Goal: Transaction & Acquisition: Download file/media

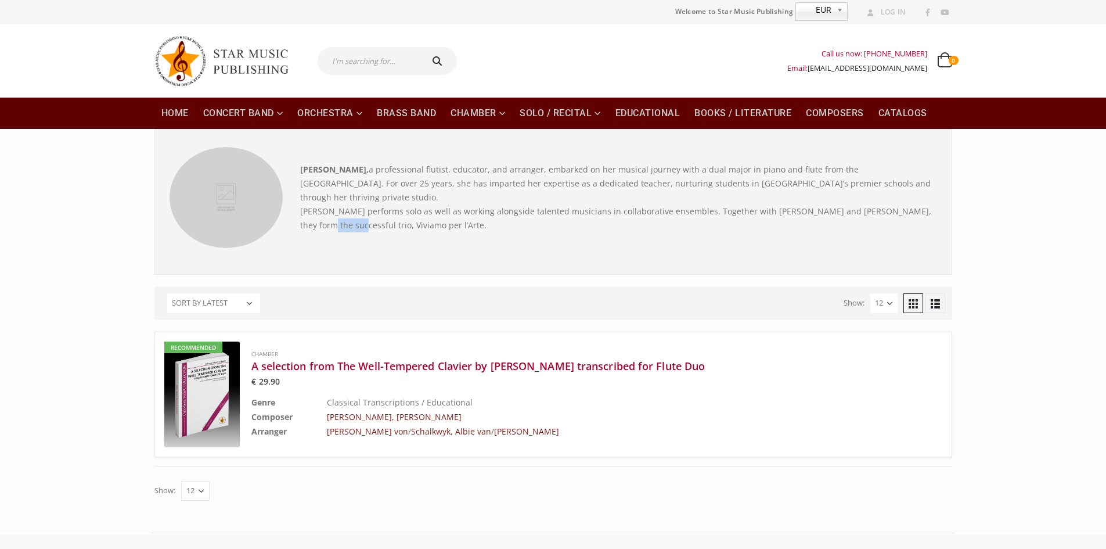
drag, startPoint x: 904, startPoint y: 211, endPoint x: 939, endPoint y: 212, distance: 34.9
click at [939, 212] on div "[PERSON_NAME], a professional flutist, educator, and arranger, embarked on her …" at bounding box center [618, 207] width 654 height 121
drag, startPoint x: 333, startPoint y: 226, endPoint x: 906, endPoint y: 208, distance: 573.3
click at [906, 208] on p "[PERSON_NAME], a professional flutist, educator, and arranger, embarked on her …" at bounding box center [618, 198] width 637 height 70
copy p "Viviamo per l’Arte"
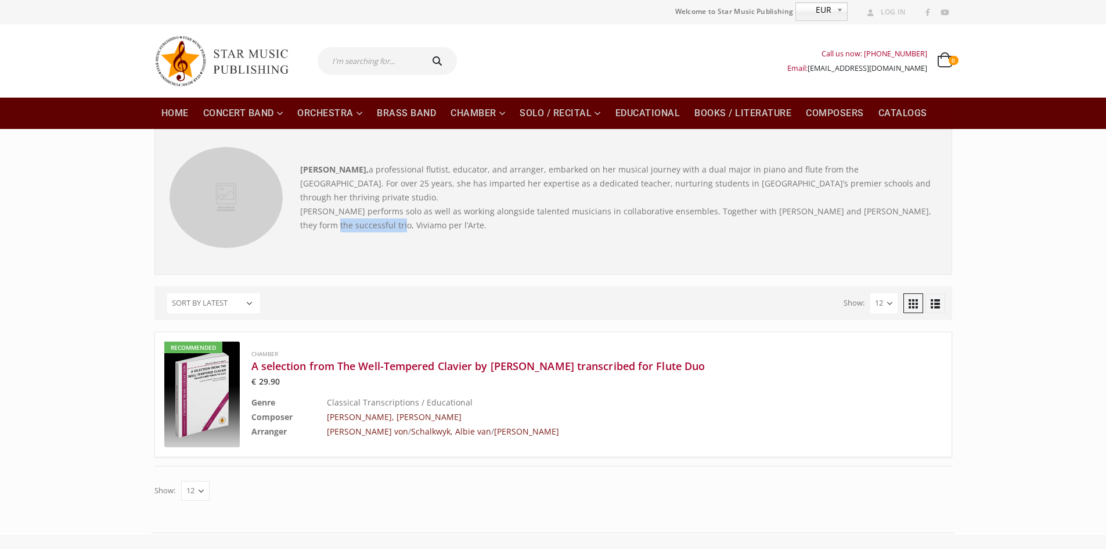
click at [194, 378] on img at bounding box center [201, 394] width 75 height 106
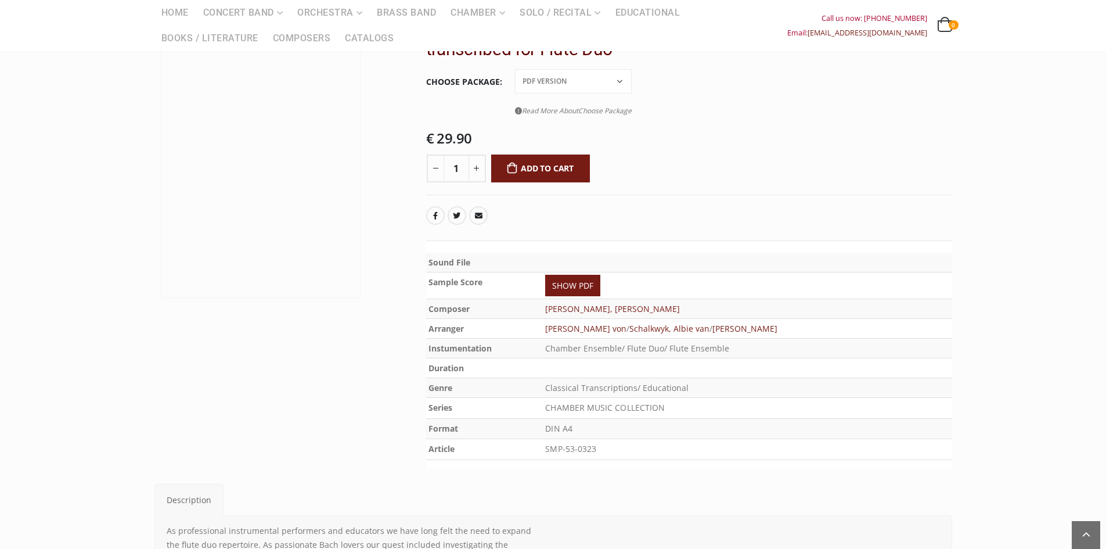
scroll to position [116, 0]
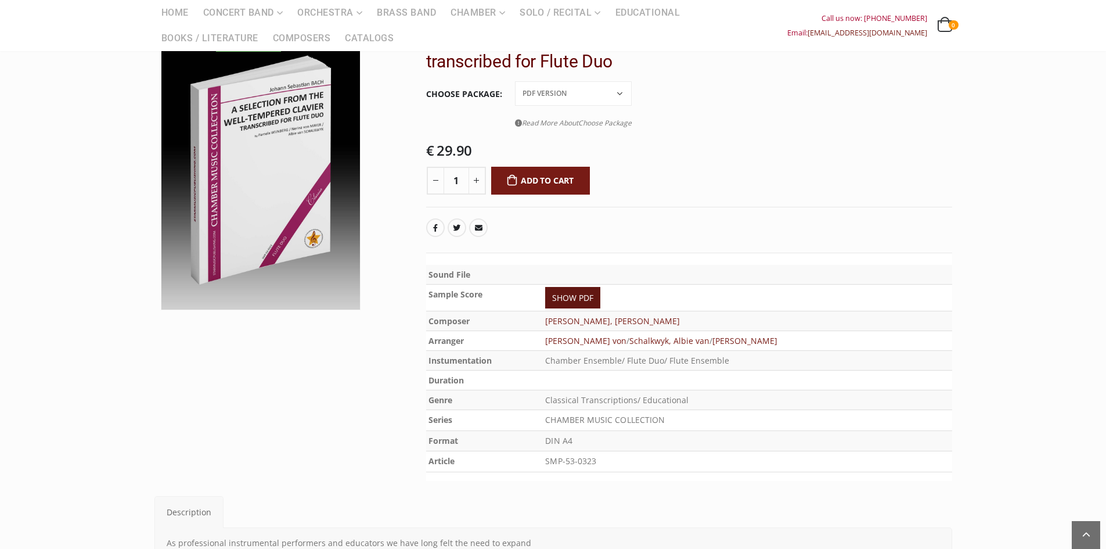
click at [572, 297] on link "SHOW PDF" at bounding box center [572, 297] width 55 height 21
